Goal: Check status

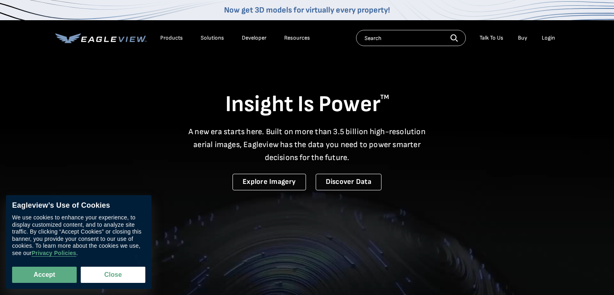
click at [546, 38] on div "Login" at bounding box center [548, 37] width 13 height 7
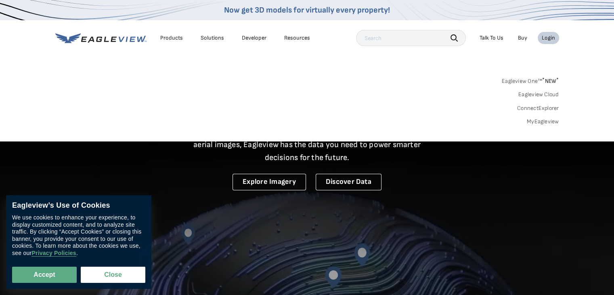
click at [544, 40] on div "Login" at bounding box center [548, 37] width 13 height 7
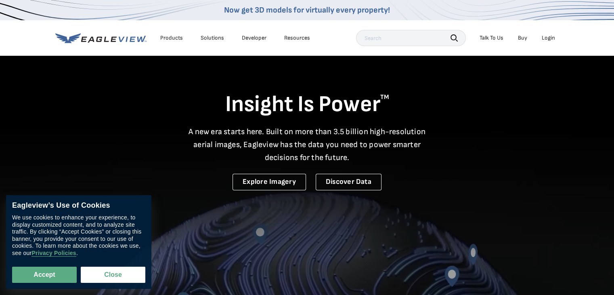
click at [552, 36] on div "Login" at bounding box center [548, 37] width 13 height 7
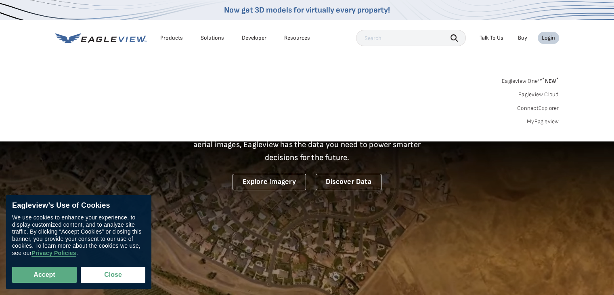
click at [549, 123] on link "MyEagleview" at bounding box center [543, 121] width 32 height 7
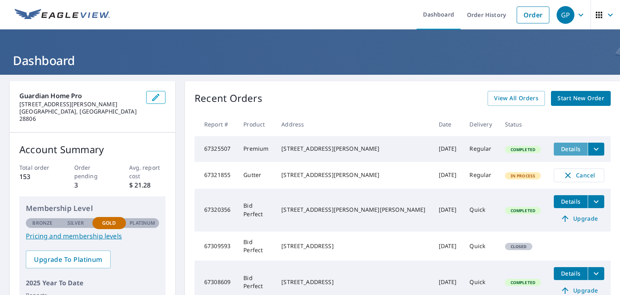
click at [559, 145] on span "Details" at bounding box center [571, 149] width 24 height 8
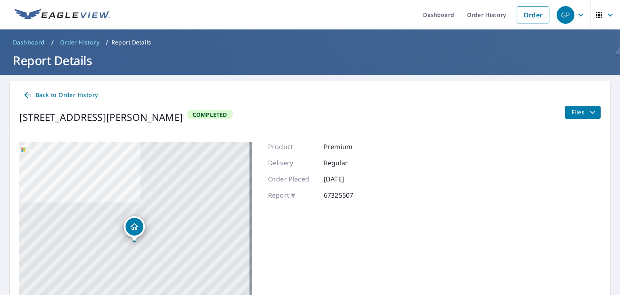
scroll to position [48, 0]
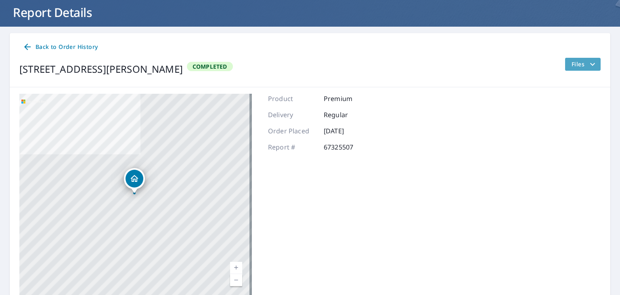
click at [588, 63] on icon "filesDropdownBtn-67325507" at bounding box center [593, 64] width 10 height 10
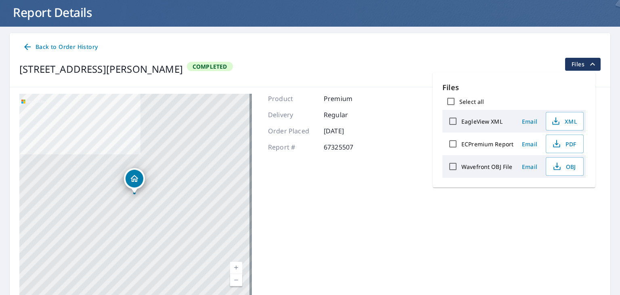
click at [378, 95] on div "4180 Oakridge Place Dr Winston Salem, NC 27107 Aerial Road A standard road map …" at bounding box center [310, 194] width 601 height 215
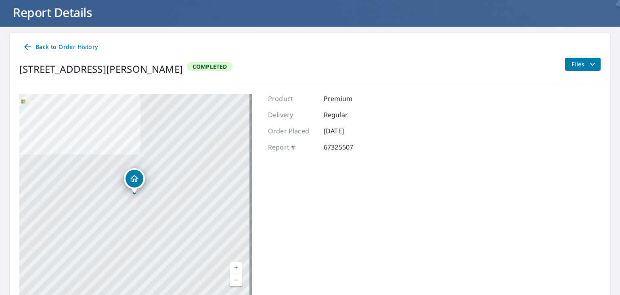
scroll to position [82, 0]
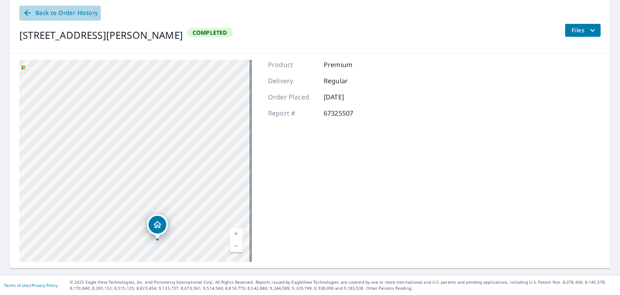
click at [63, 15] on span "Back to Order History" at bounding box center [60, 13] width 75 height 10
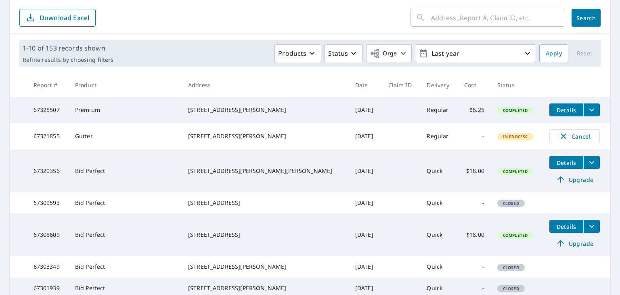
scroll to position [110, 0]
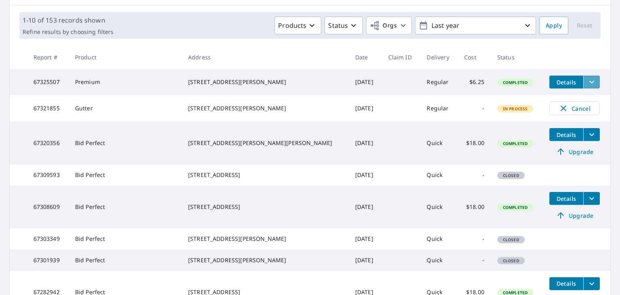
click at [587, 81] on icon "filesDropdownBtn-67325507" at bounding box center [592, 82] width 10 height 10
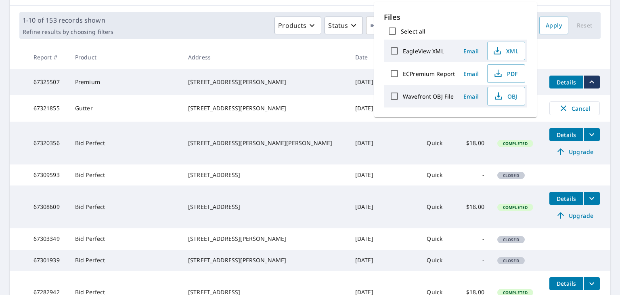
click at [606, 52] on main "​ Search Download Excel 1-10 of 153 records shown Refine results by choosing fi…" at bounding box center [310, 193] width 620 height 456
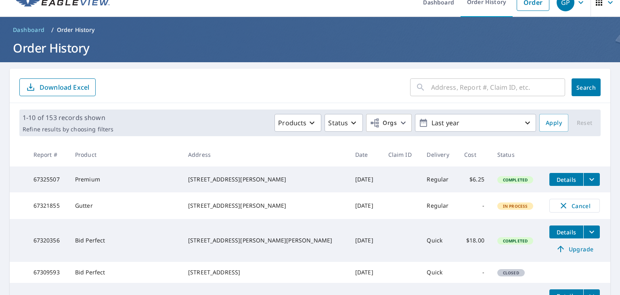
scroll to position [0, 0]
